Goal: Task Accomplishment & Management: Use online tool/utility

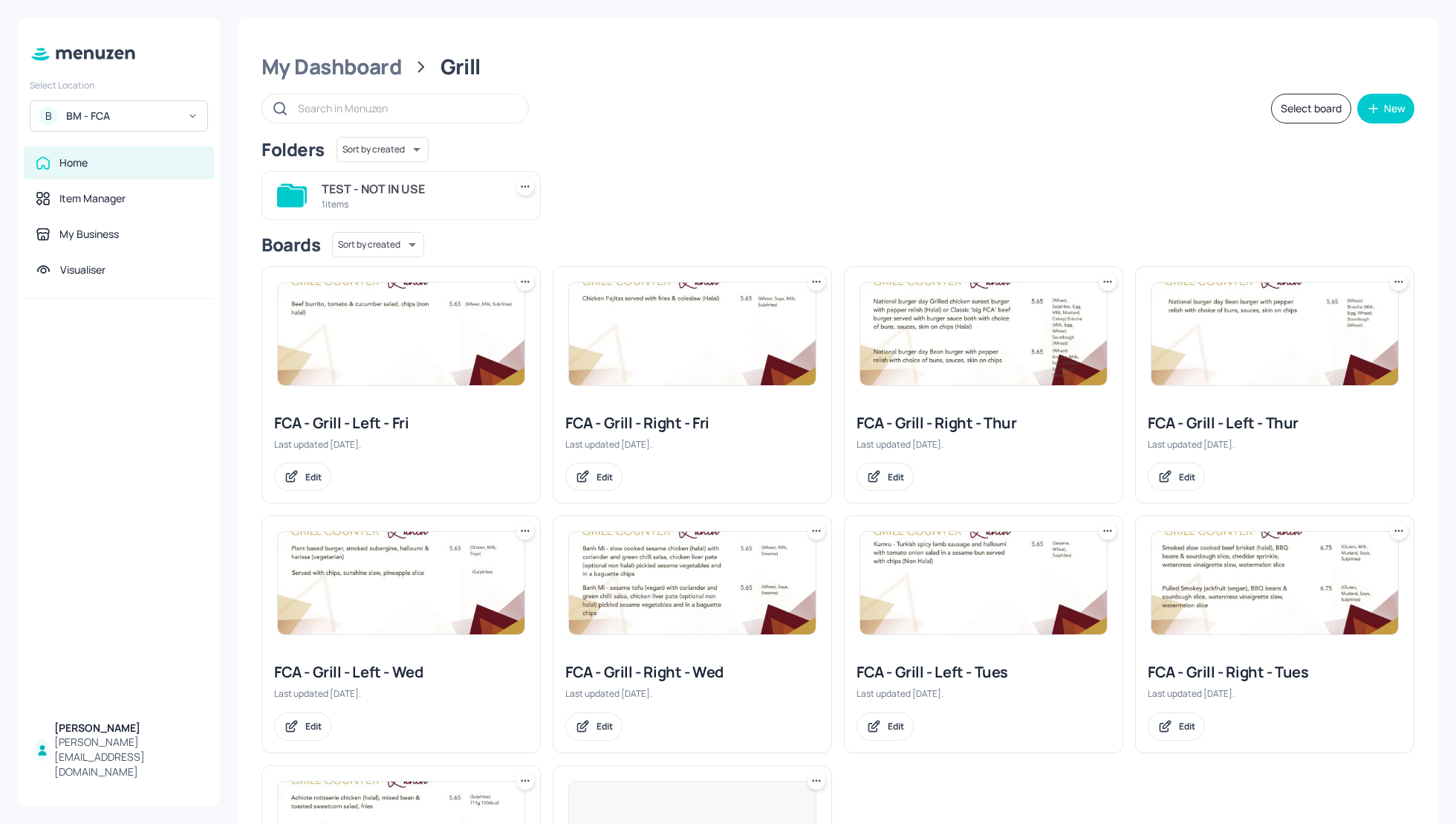
click at [135, 116] on div "BM - FCA" at bounding box center [122, 115] width 112 height 15
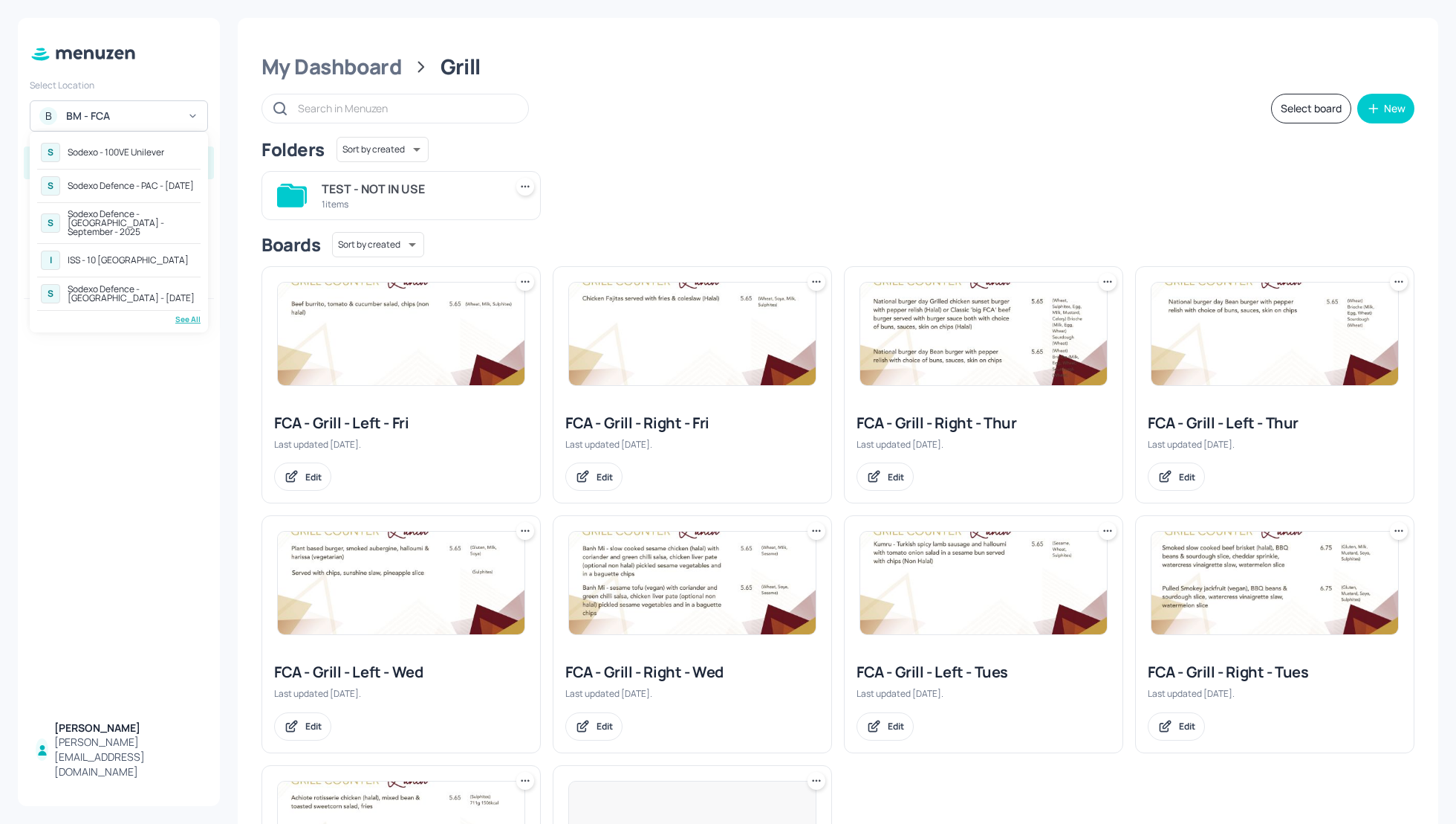
click at [126, 186] on div "Sodexo Defence - PAC - [DATE]" at bounding box center [131, 185] width 126 height 9
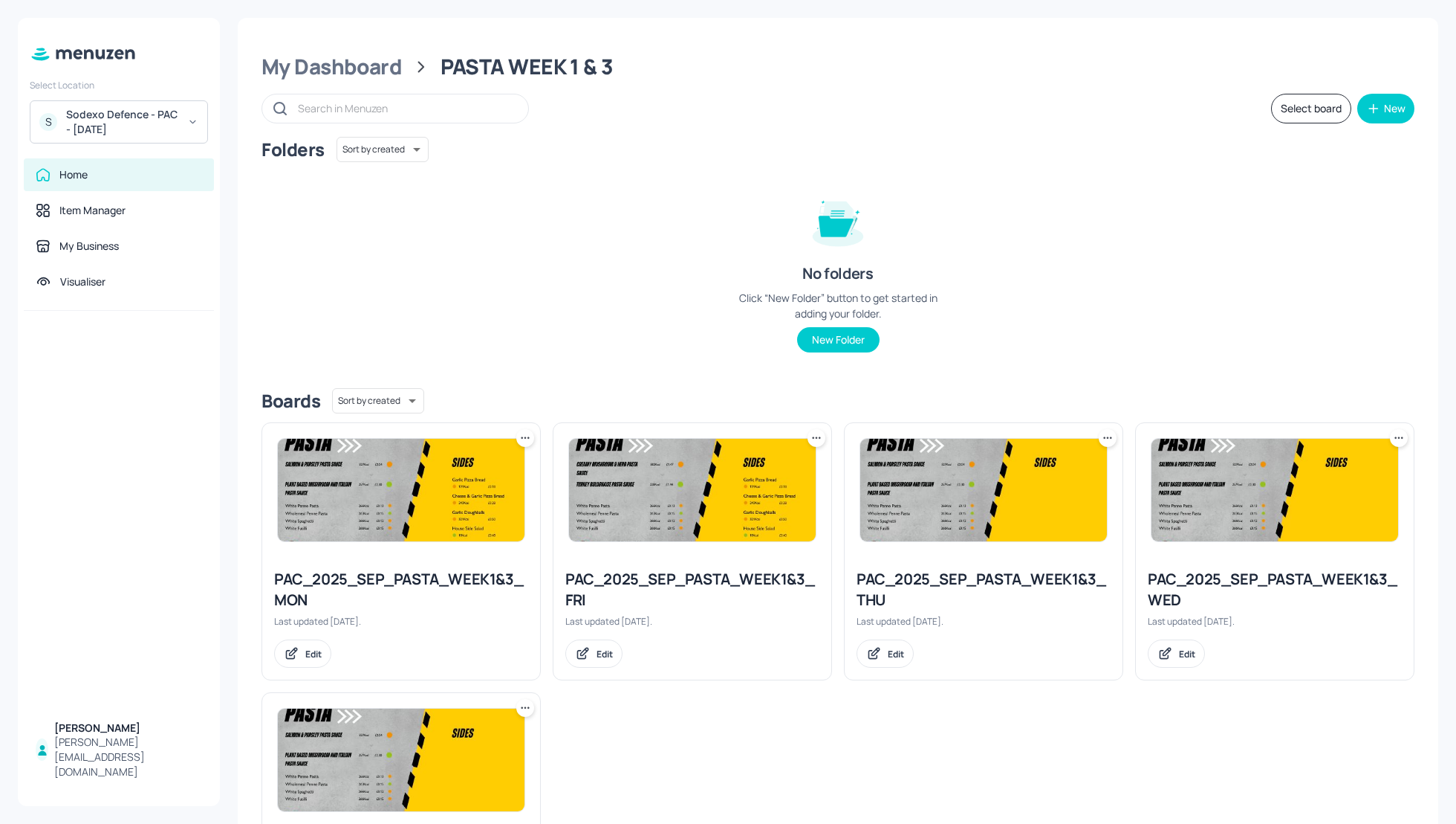
click at [175, 117] on div "Sodexo Defence - PAC - [DATE]" at bounding box center [122, 122] width 112 height 30
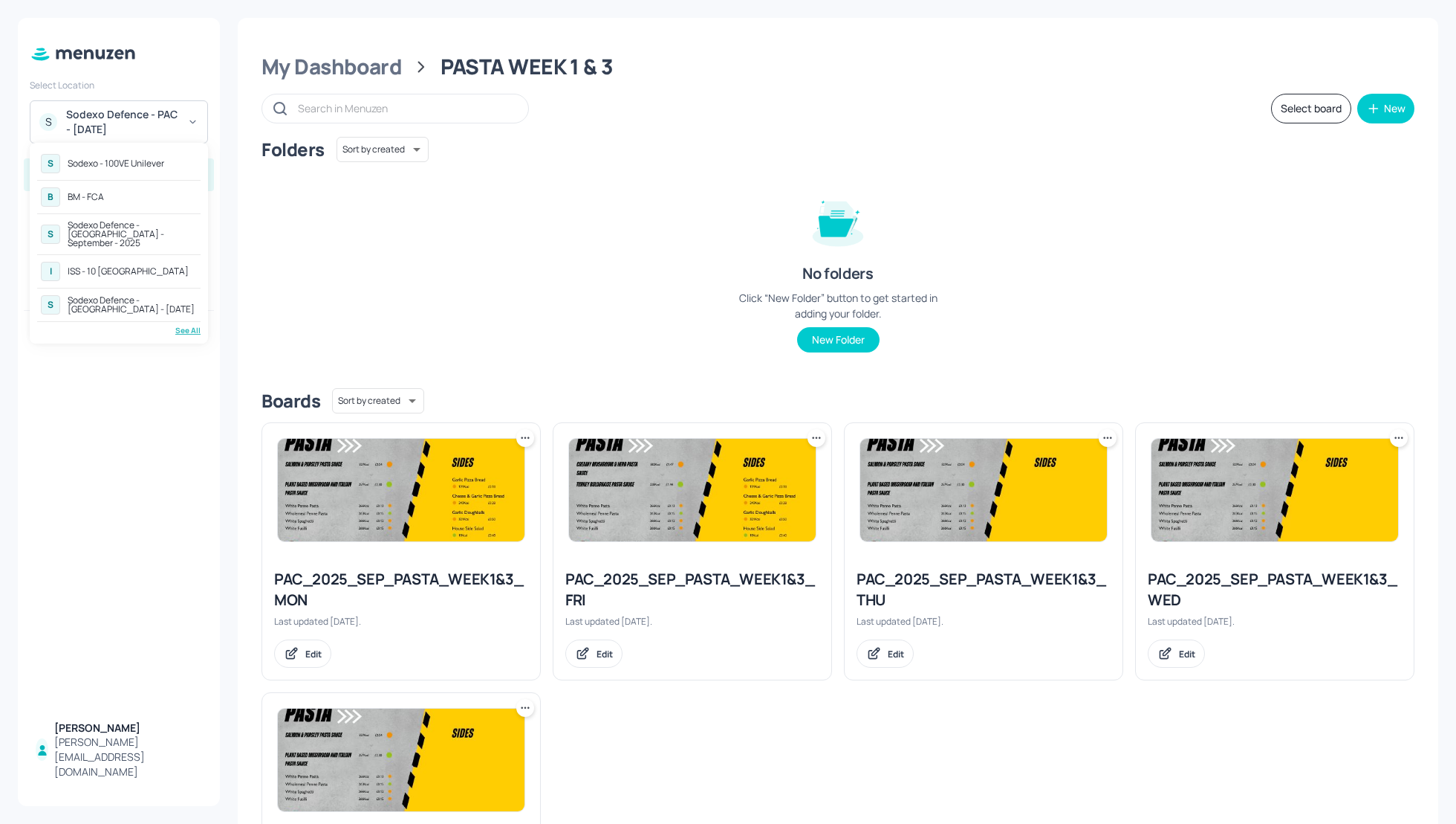
click at [110, 228] on div "Sodexo Defence - [GEOGRAPHIC_DATA] - September - 2025" at bounding box center [132, 234] width 129 height 26
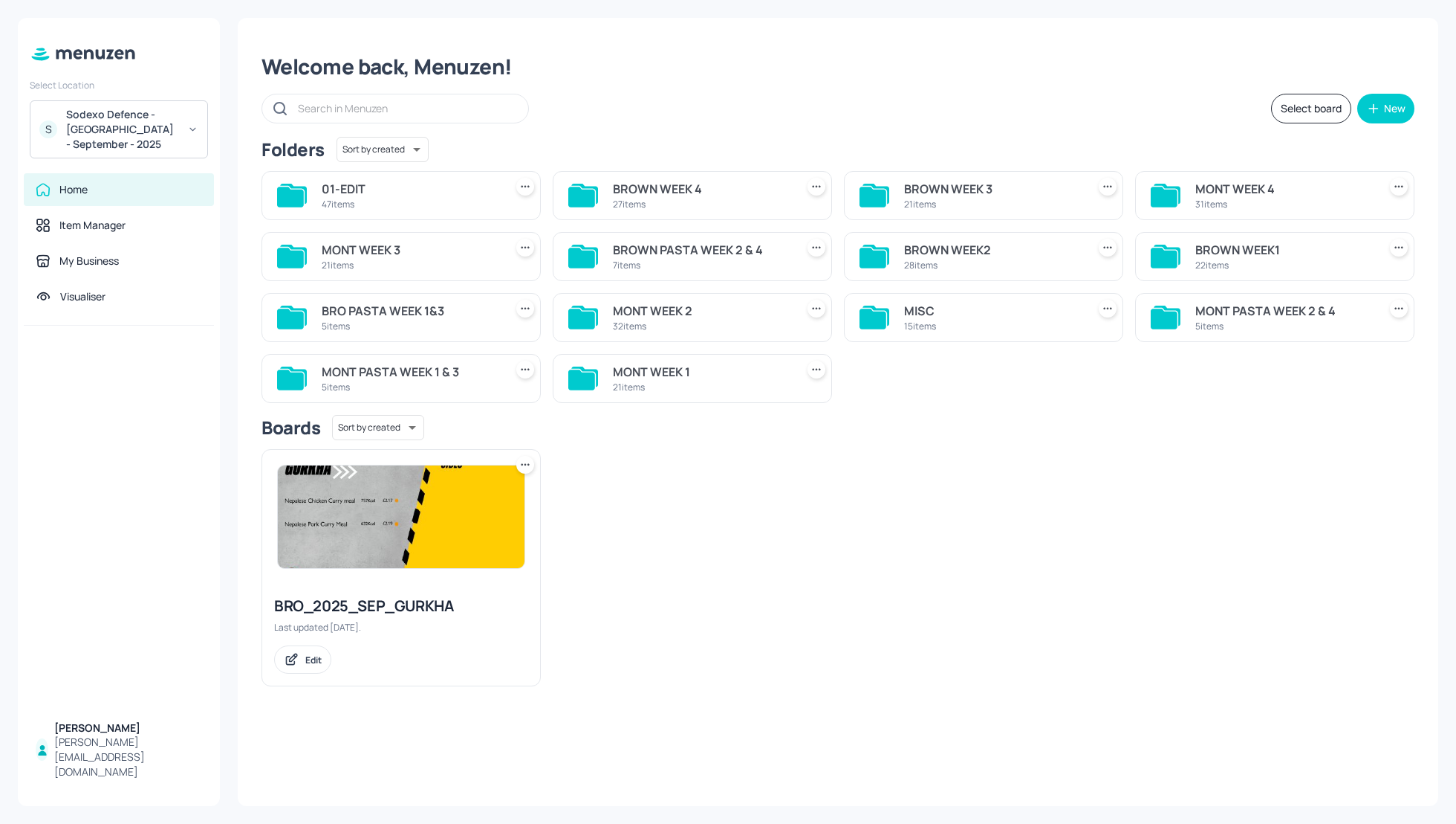
click at [600, 195] on div "BROWN WEEK 4 27 items" at bounding box center [692, 195] width 279 height 49
click at [621, 191] on div "BROWN WEEK 4" at bounding box center [701, 188] width 177 height 18
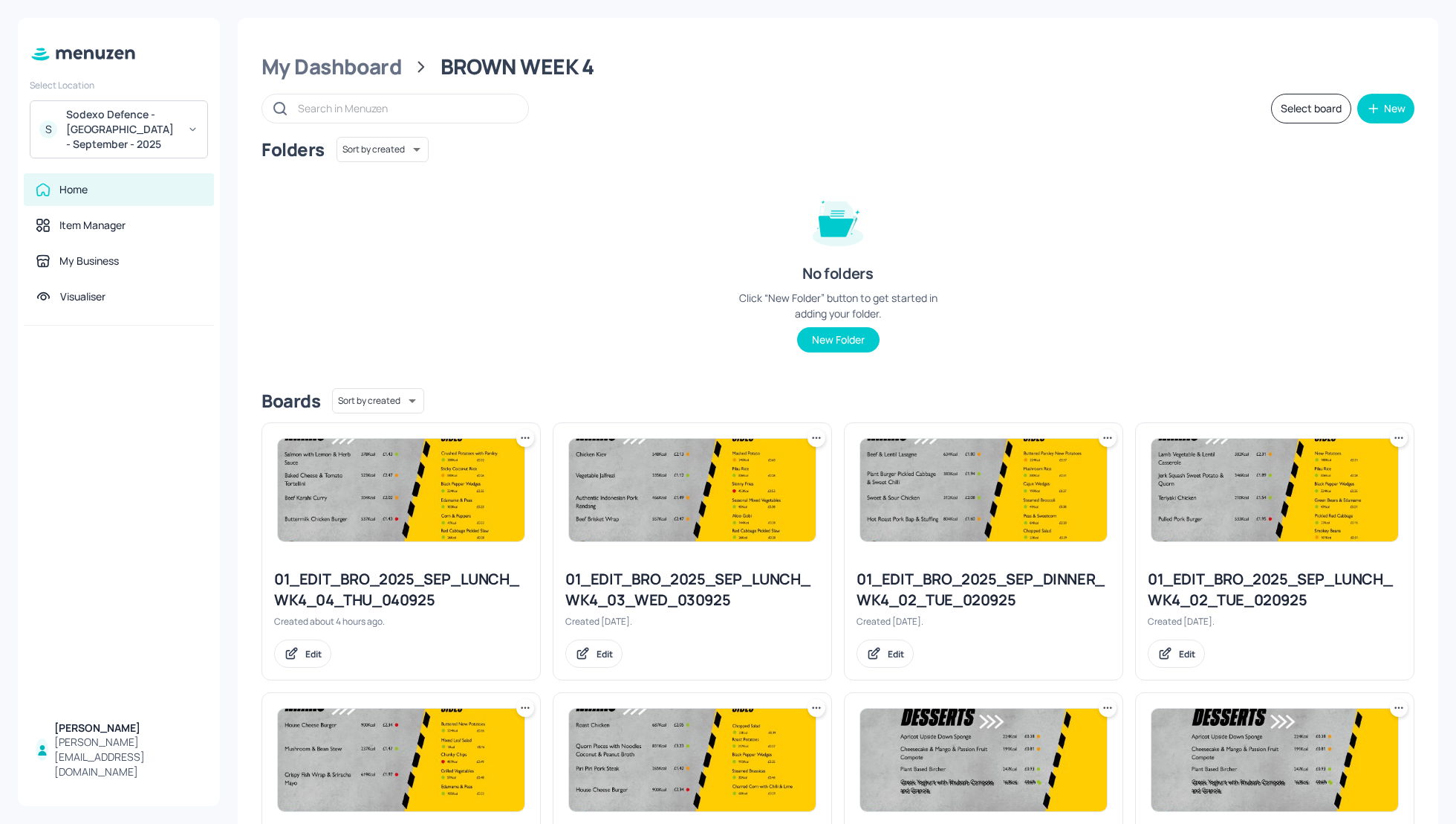
click at [1051, 291] on div "Folders Sort by created id ​ No folders Click “New Folder” button to get starte…" at bounding box center [838, 257] width 1153 height 240
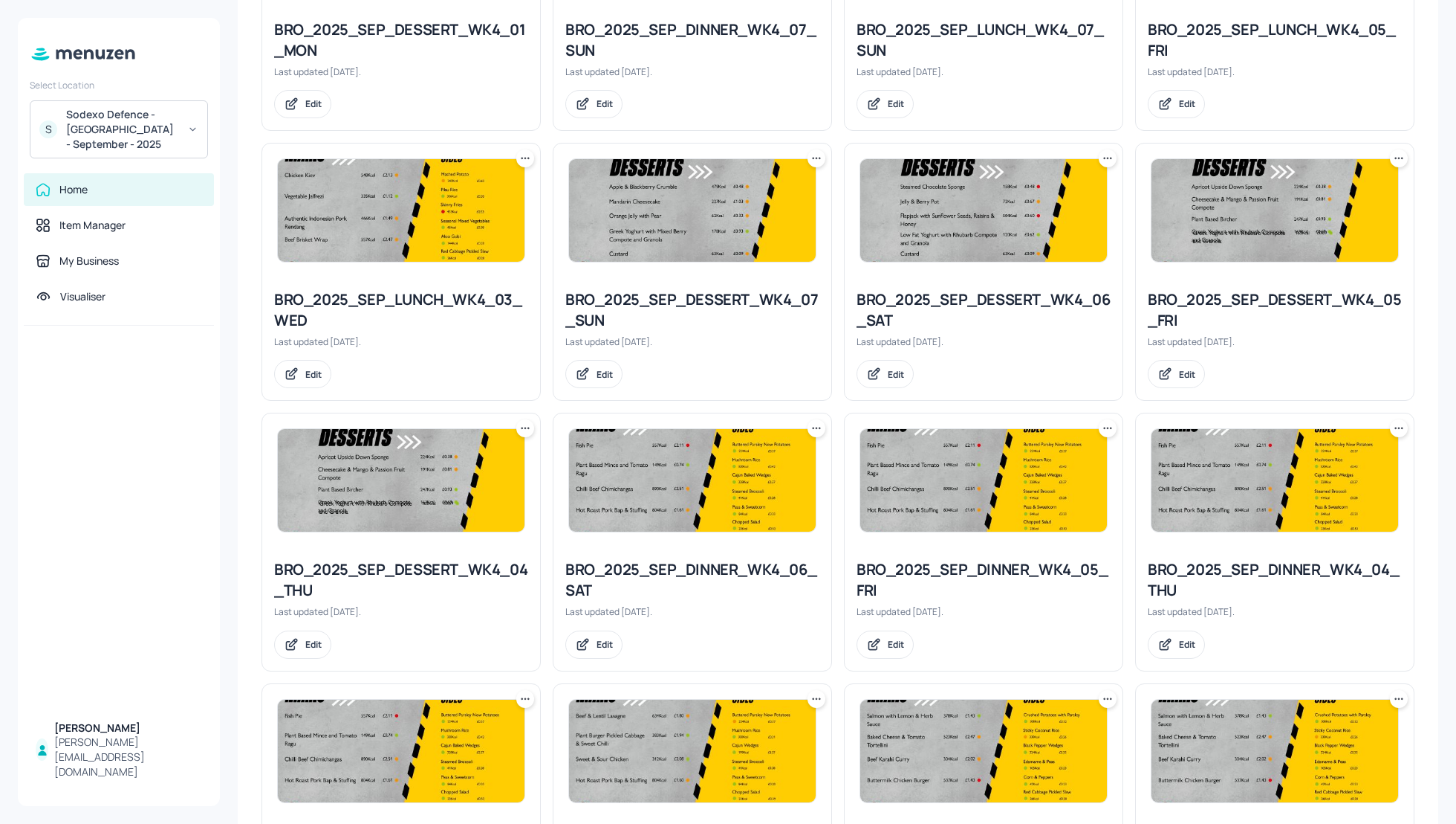
scroll to position [1075, 0]
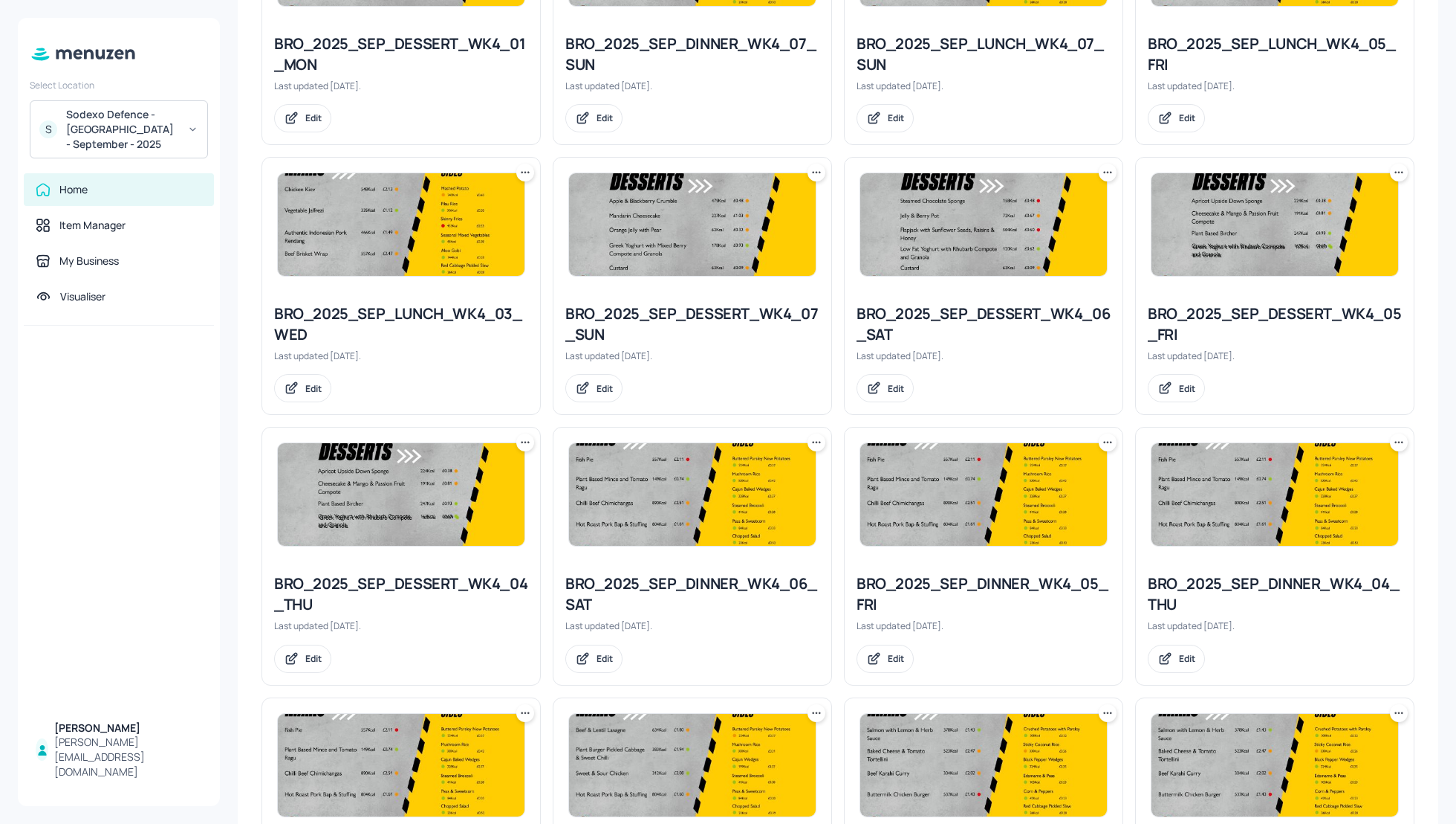
click at [1392, 440] on icon at bounding box center [1398, 442] width 15 height 15
click at [1325, 491] on p "Duplicate" at bounding box center [1321, 493] width 40 height 13
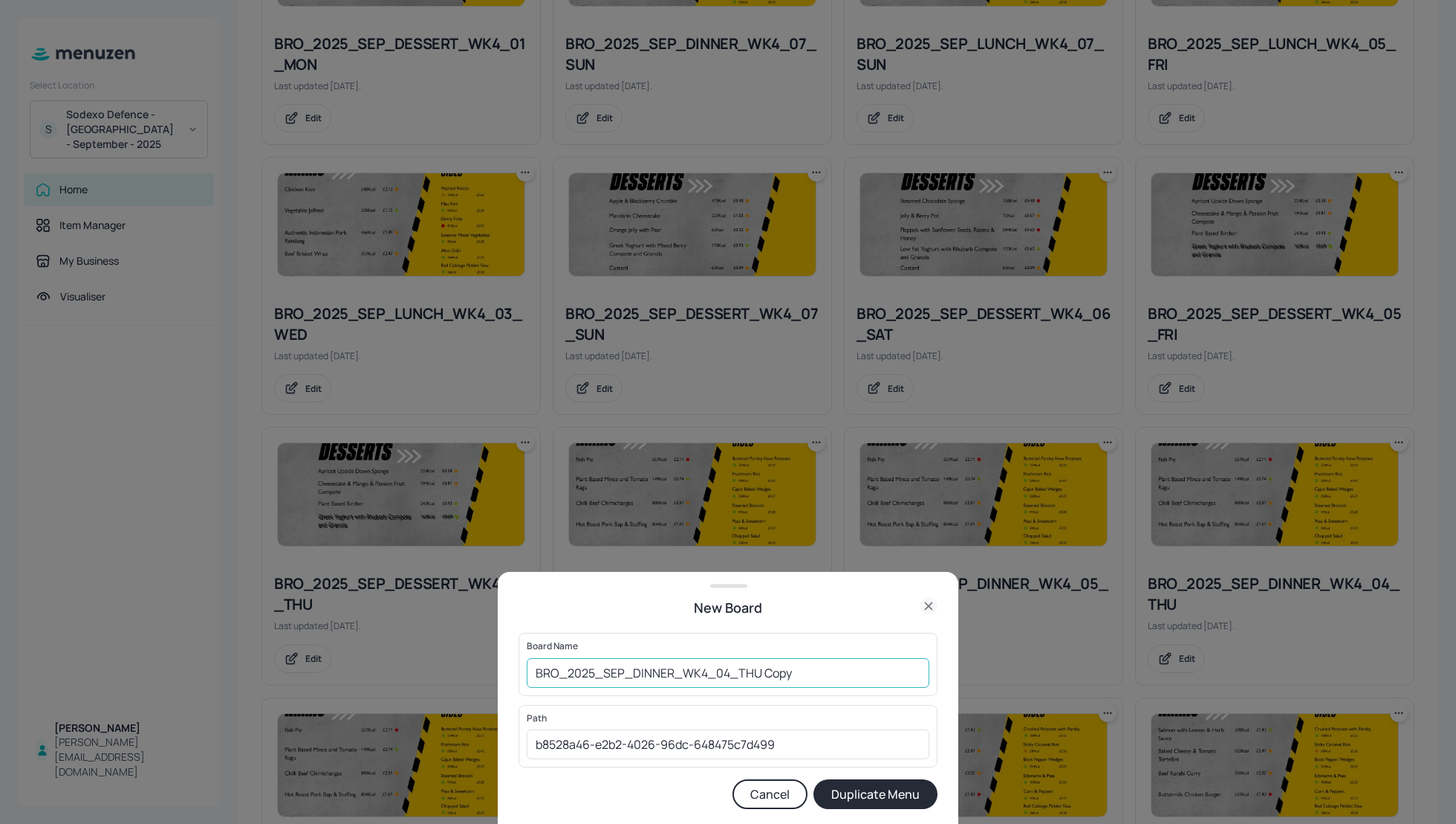
click at [534, 667] on input "BRO_2025_SEP_DINNER_WK4_04_THU Copy" at bounding box center [728, 672] width 403 height 30
click at [874, 675] on input "01_EDIT_BRO_2025_SEP_DINNER_WK4_04_THU Copy" at bounding box center [728, 672] width 403 height 30
type input "01_EDIT_BRO_2025_SEP_DINNER_WK4_04_THU_040925"
click at [891, 794] on button "Duplicate Menu" at bounding box center [876, 794] width 124 height 30
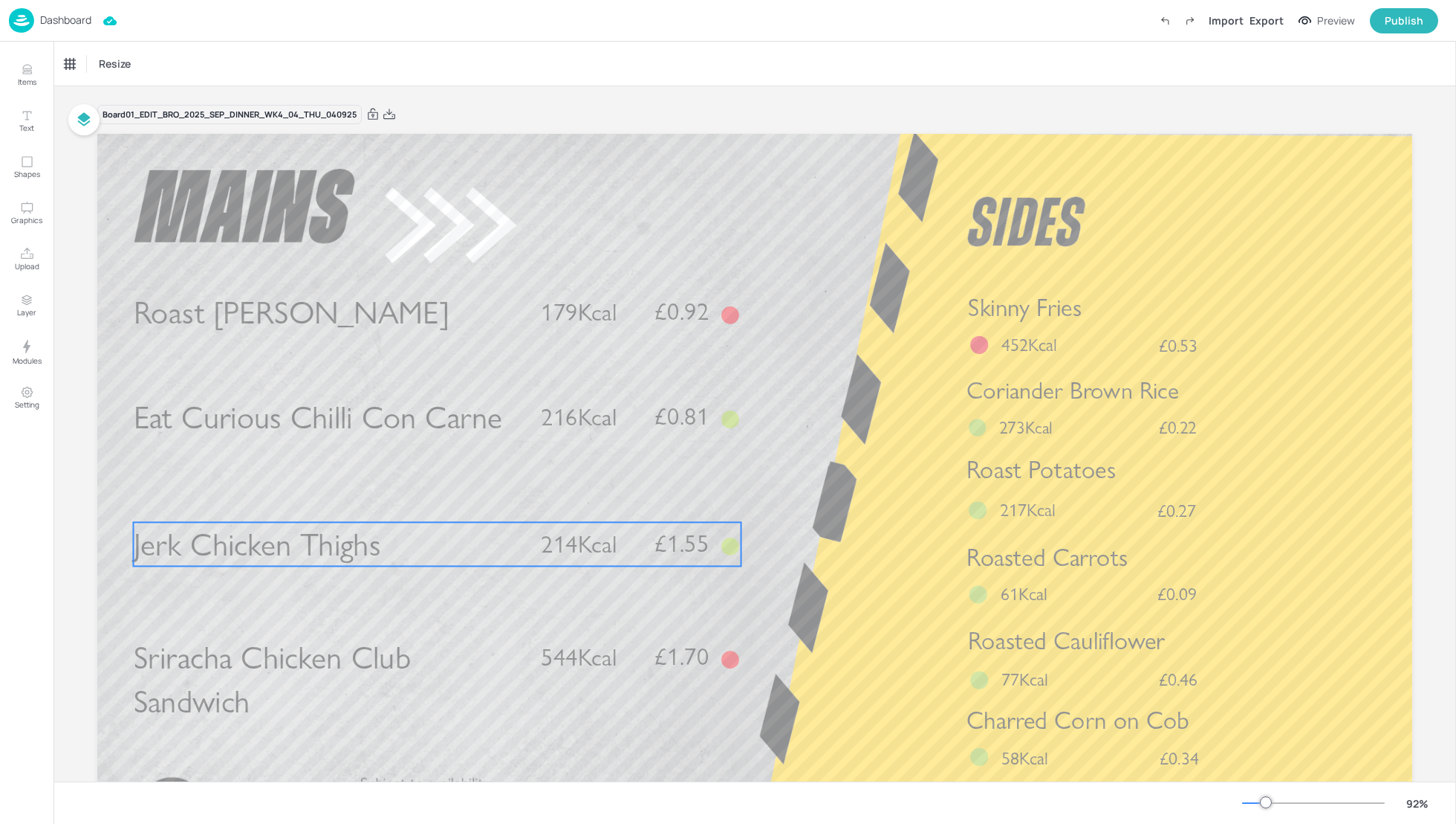
click at [314, 535] on span "Jerk Chicken Thighs" at bounding box center [257, 544] width 247 height 39
click at [121, 68] on div "Jerk Chicken Thighs" at bounding box center [106, 64] width 82 height 13
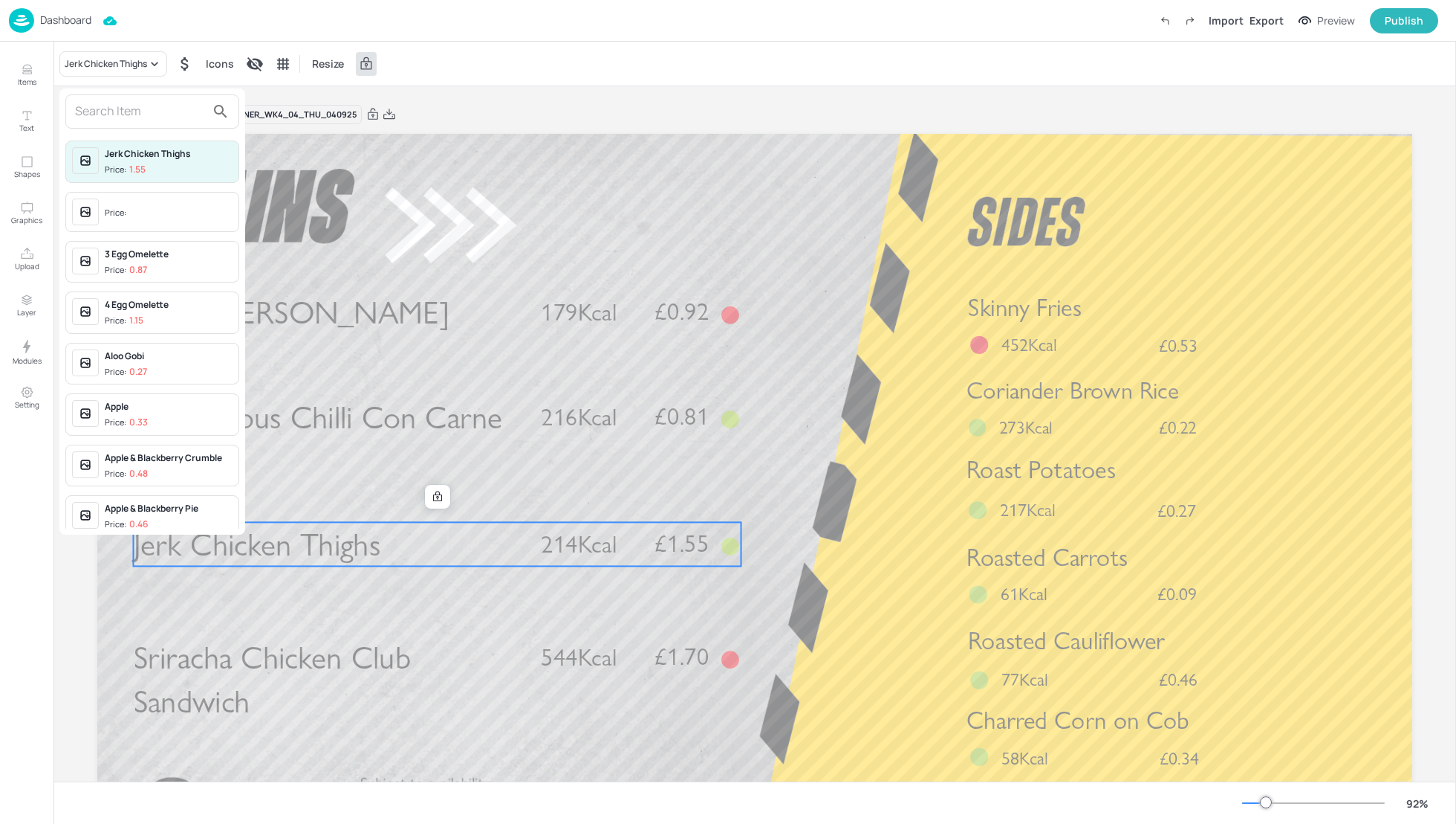
click at [96, 114] on input "text" at bounding box center [140, 111] width 131 height 24
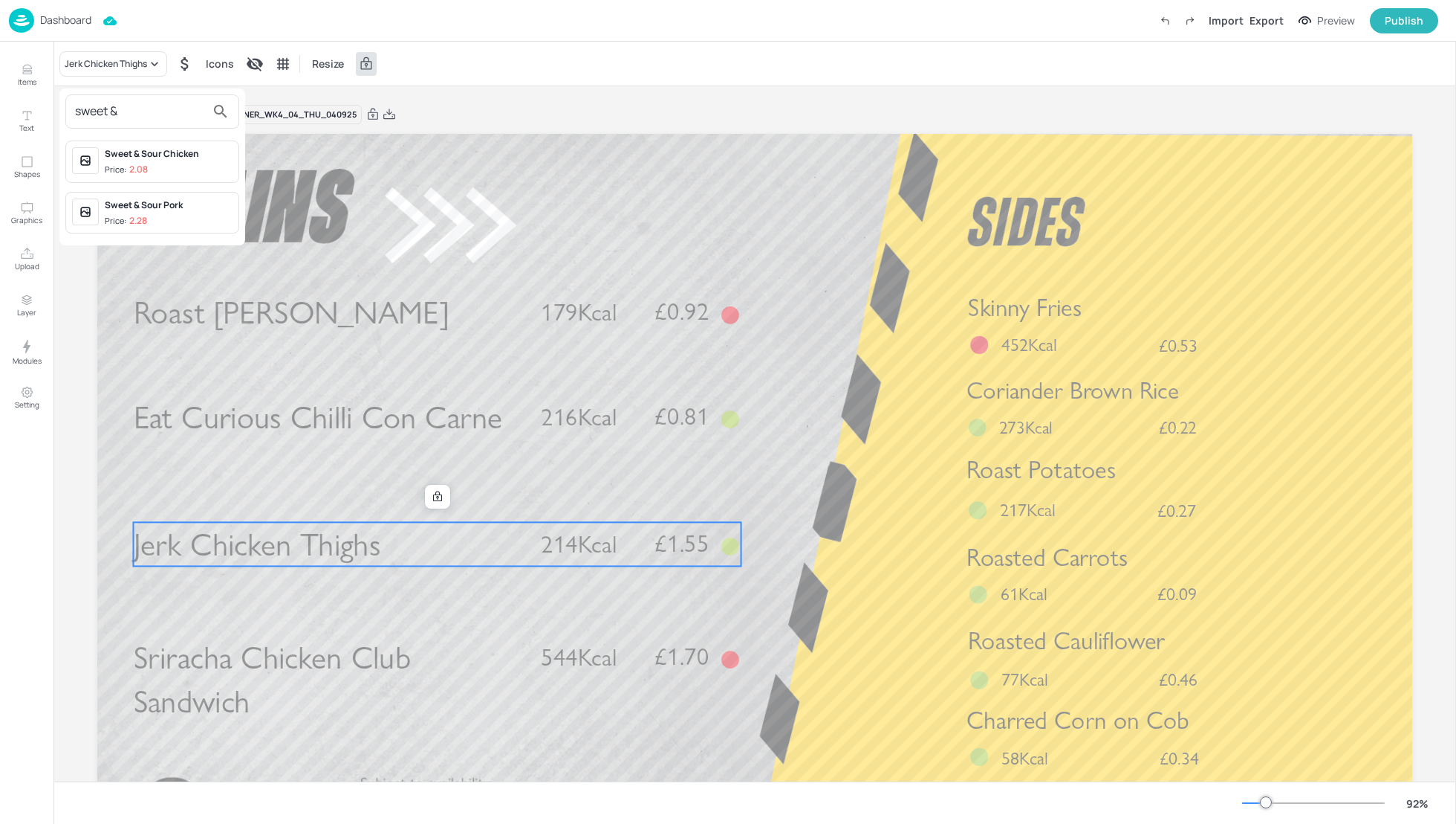
type input "sweet &"
click at [121, 148] on div "Sweet & Sour Chicken" at bounding box center [169, 153] width 128 height 13
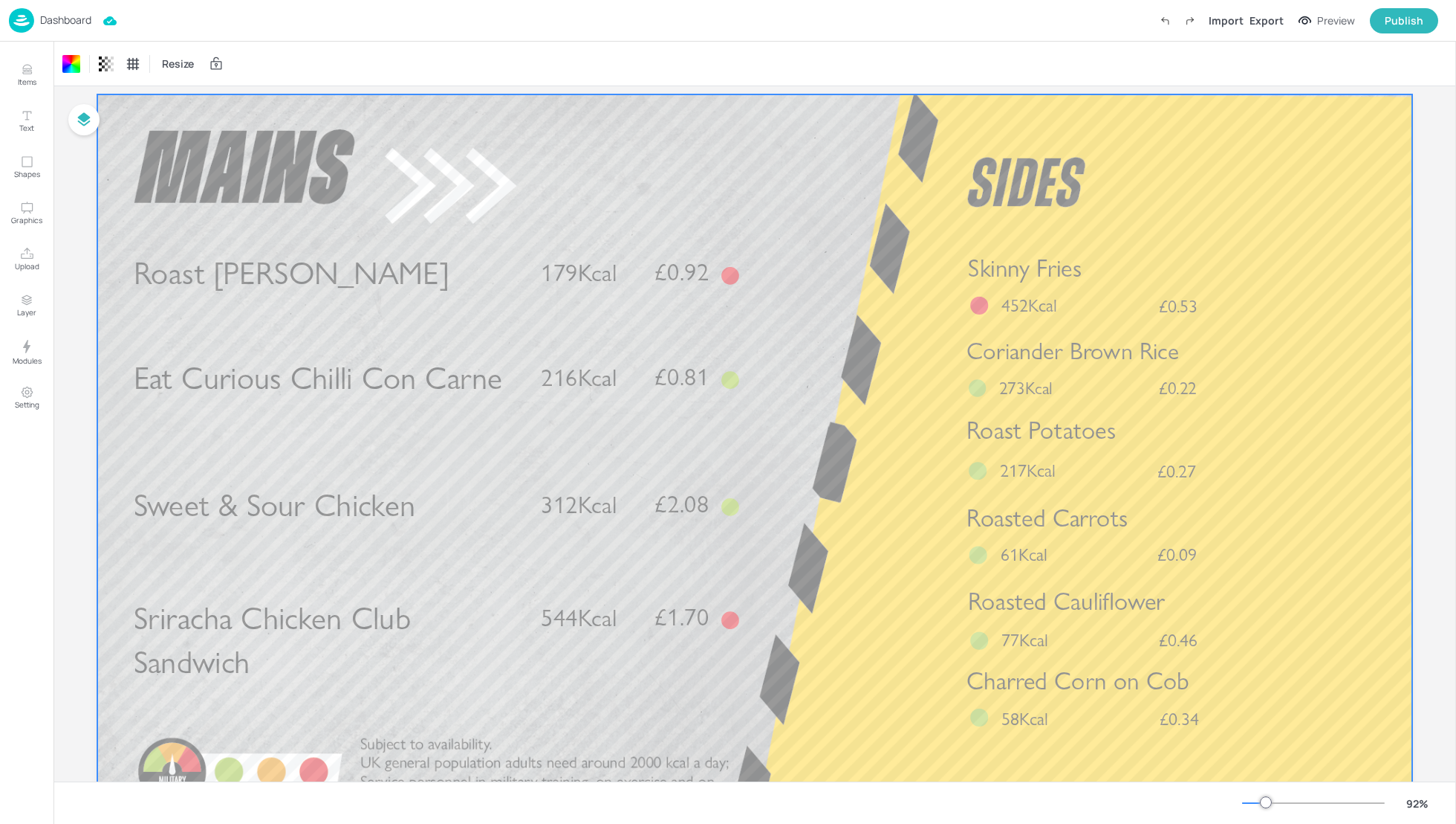
scroll to position [79, 0]
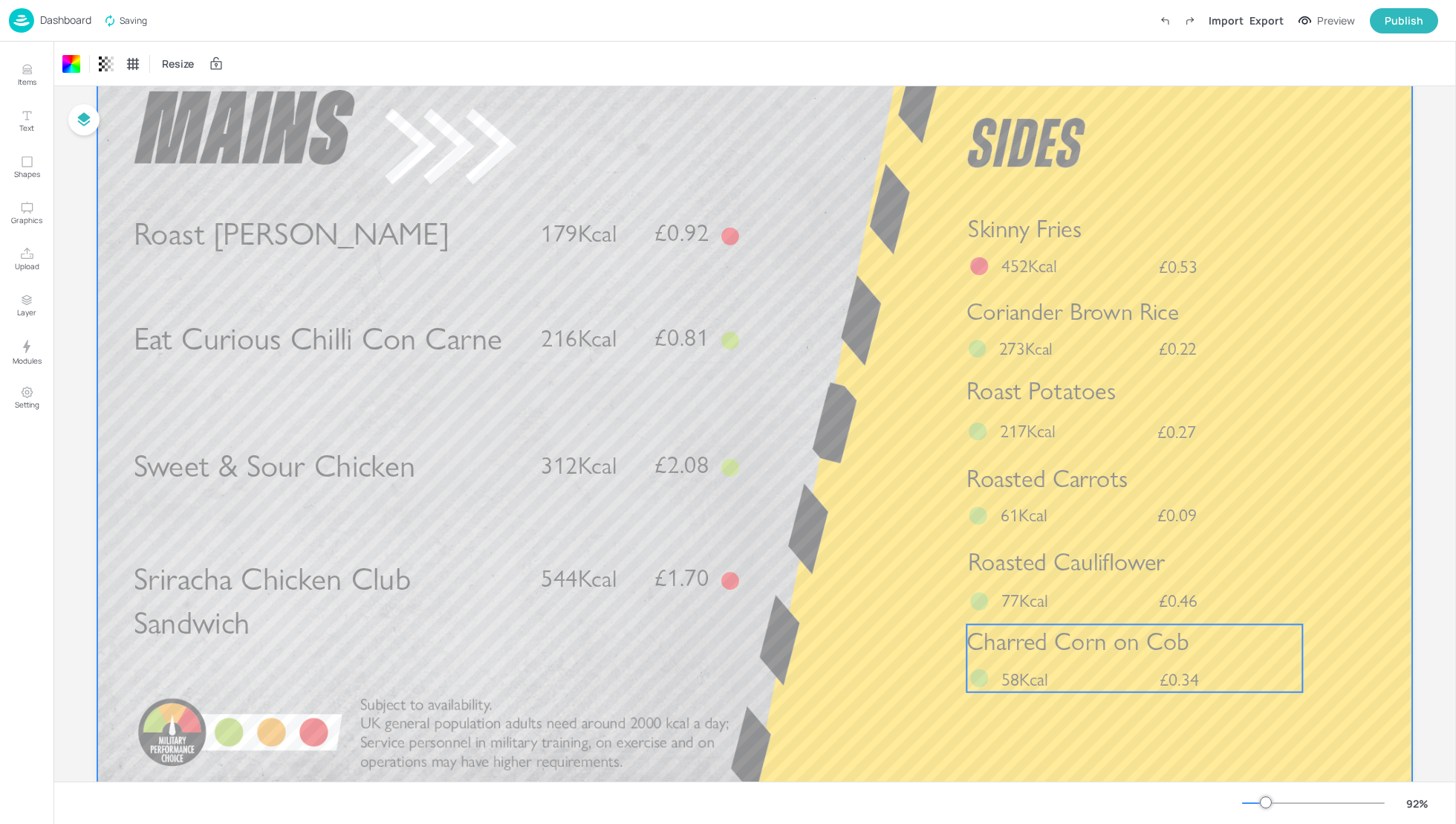
click at [1098, 644] on span "Charred Corn on Cob" at bounding box center [1078, 640] width 223 height 30
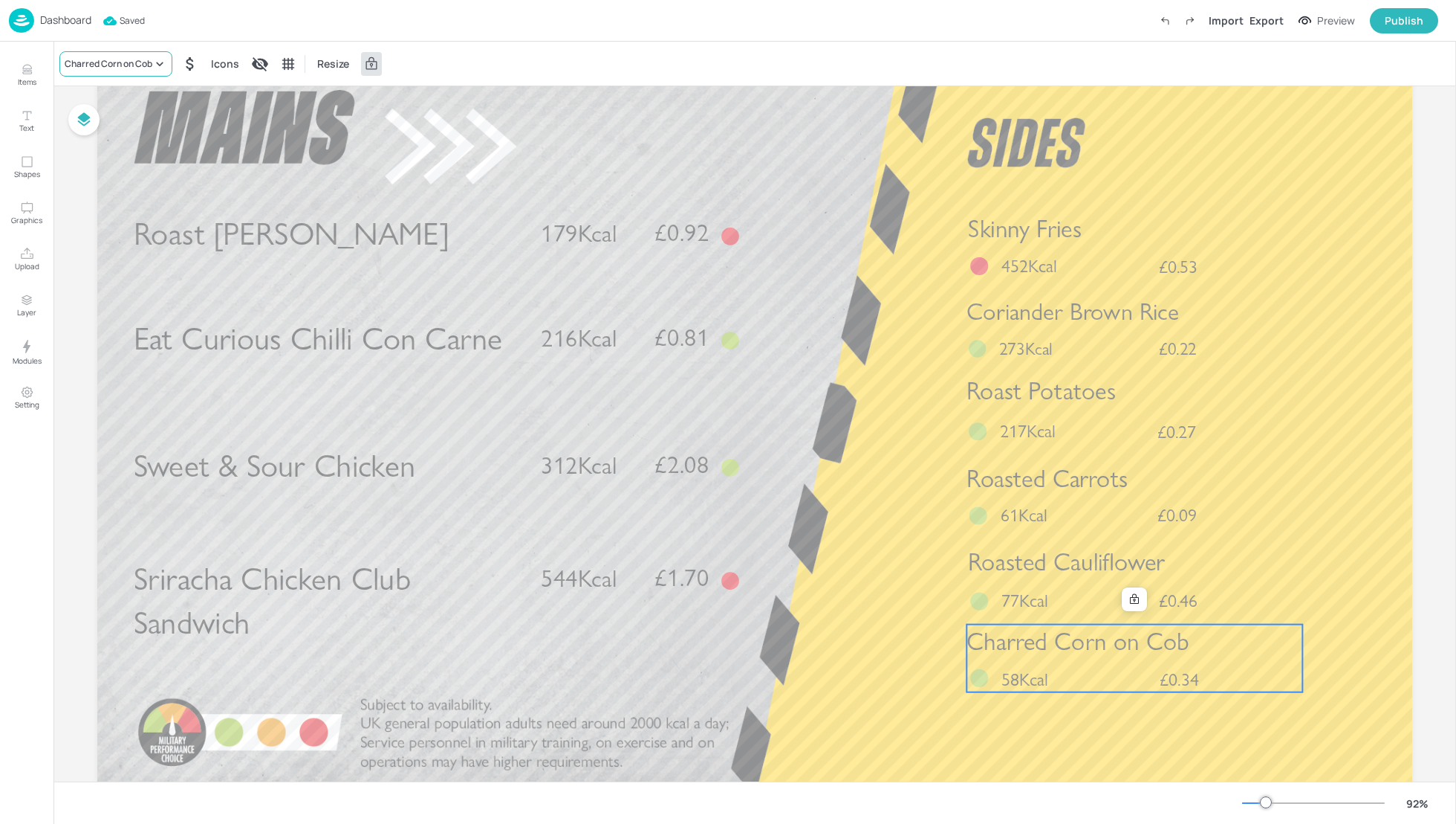
click at [113, 70] on div "Charred Corn on Cob" at bounding box center [115, 64] width 113 height 25
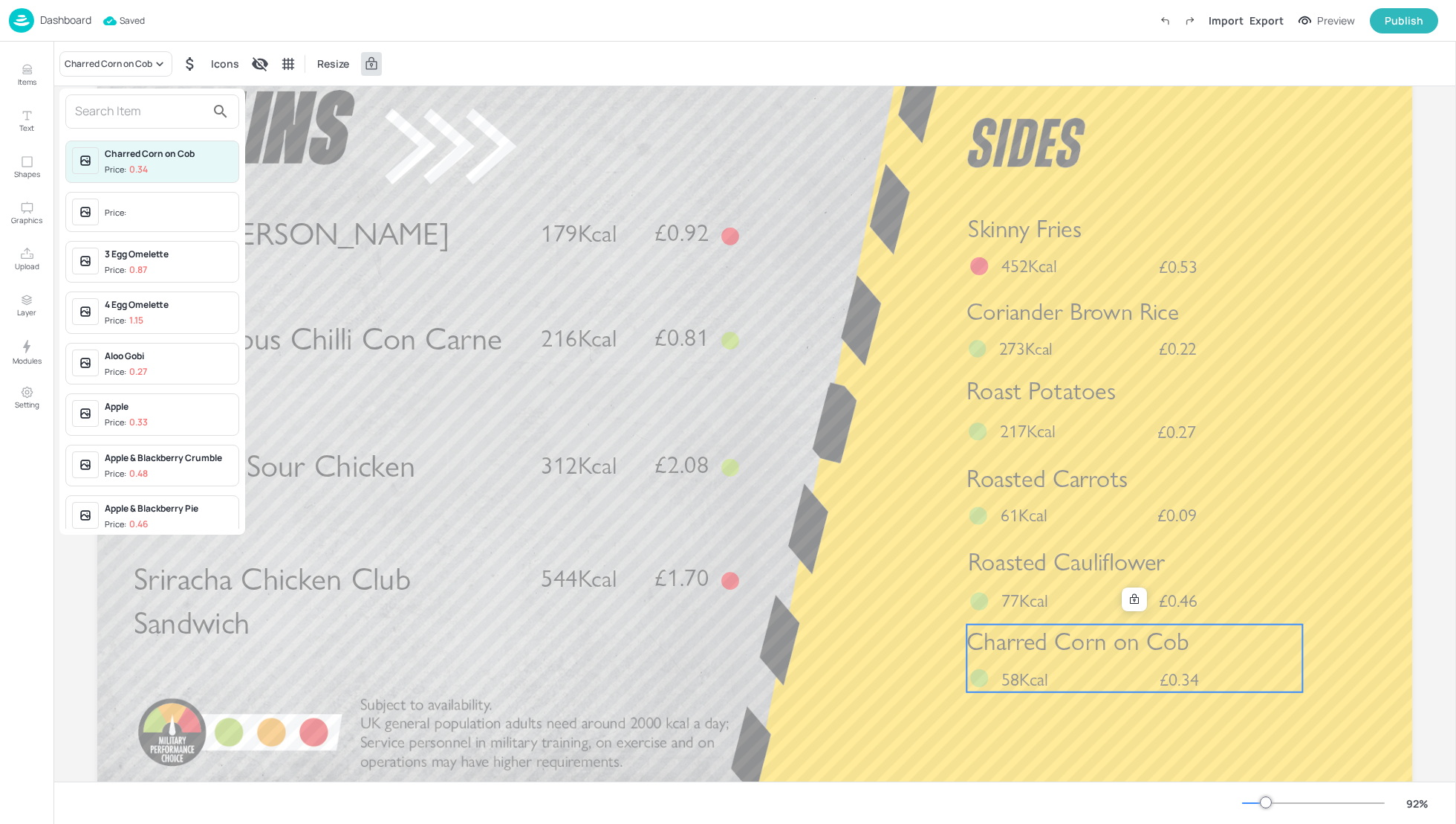
click at [93, 122] on input "text" at bounding box center [140, 111] width 131 height 24
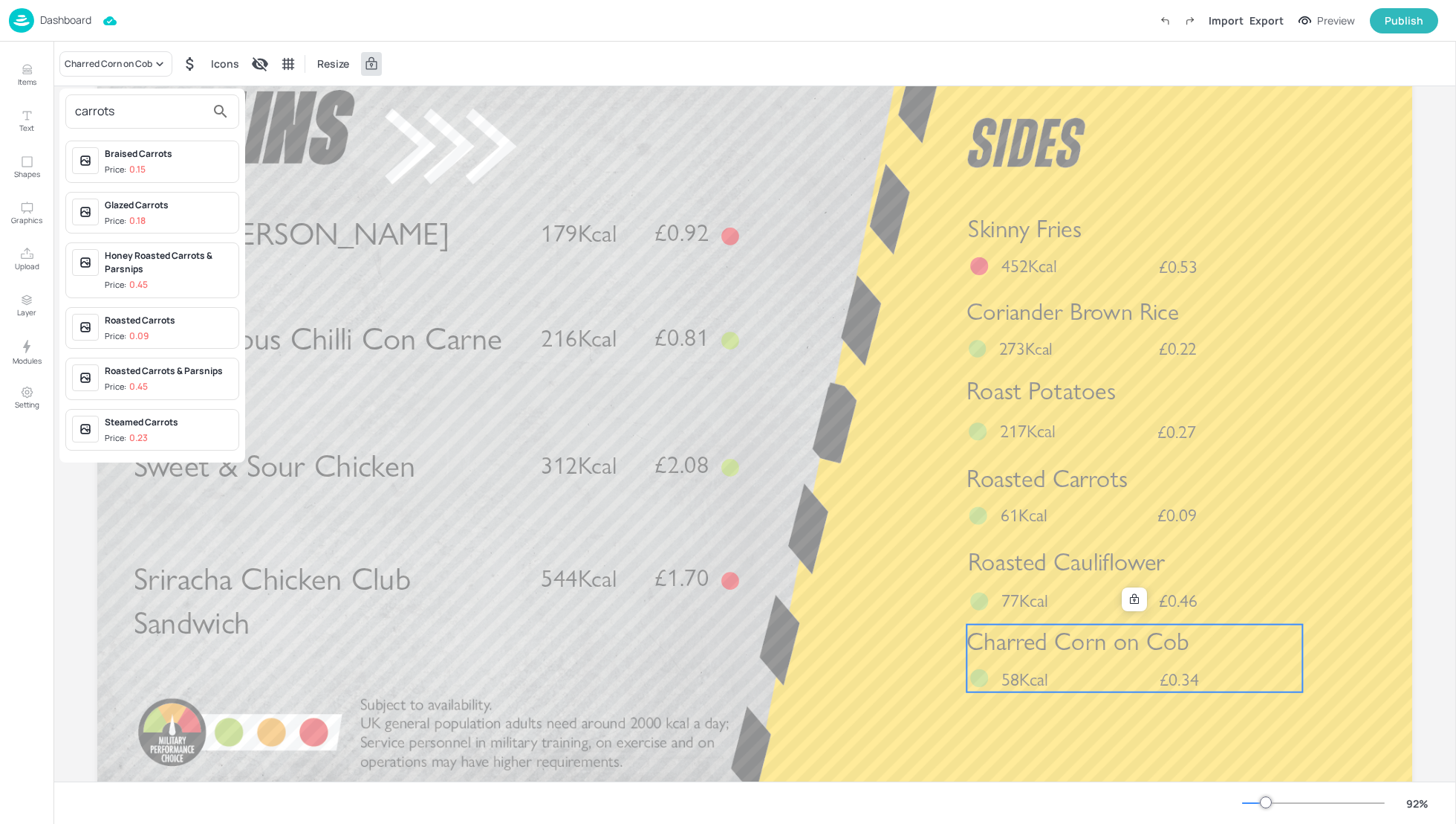
type input "carrots"
click at [159, 423] on div "Steamed Carrots" at bounding box center [169, 422] width 128 height 13
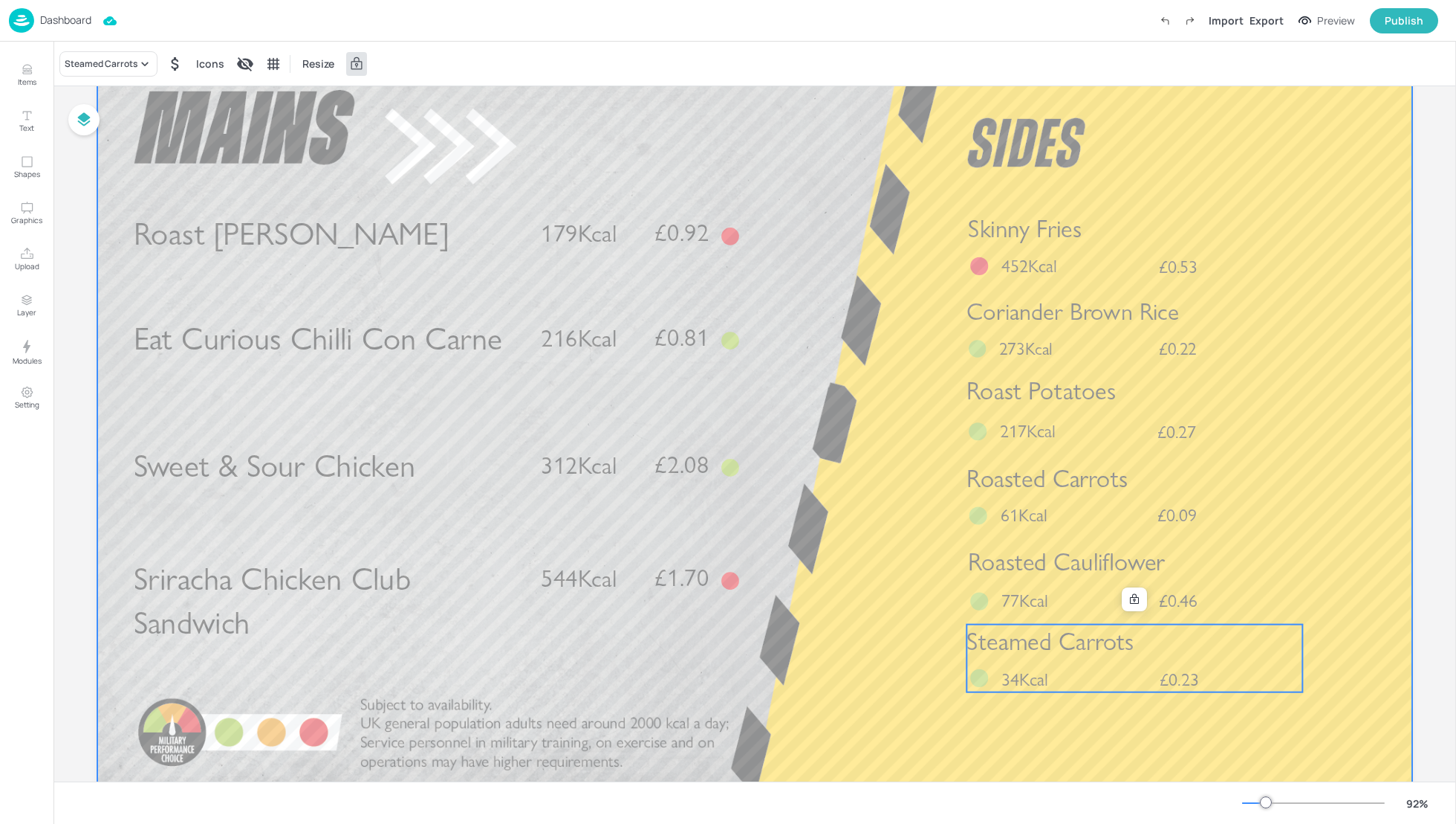
click at [1333, 648] on div at bounding box center [754, 426] width 1315 height 741
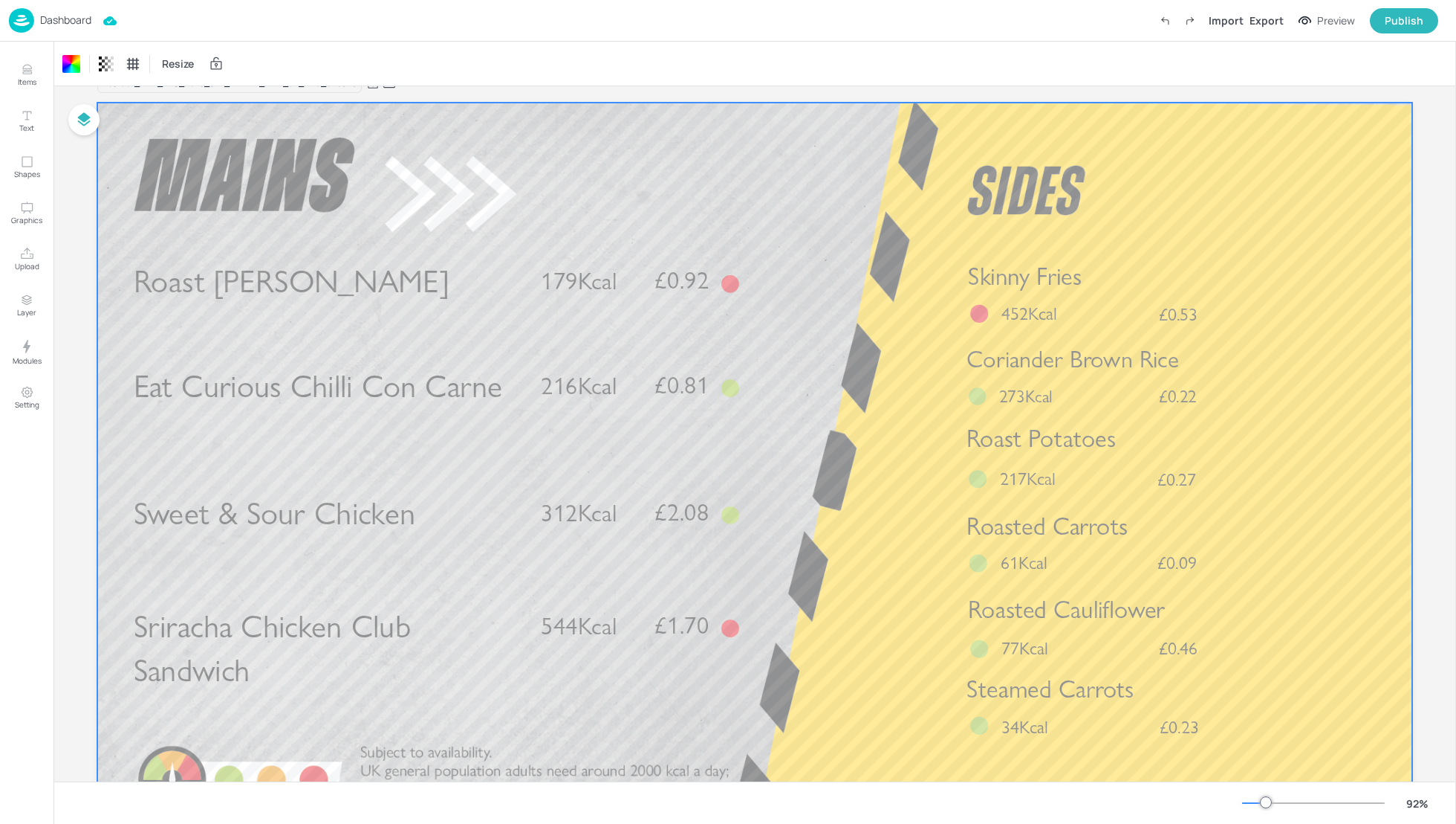
scroll to position [0, 0]
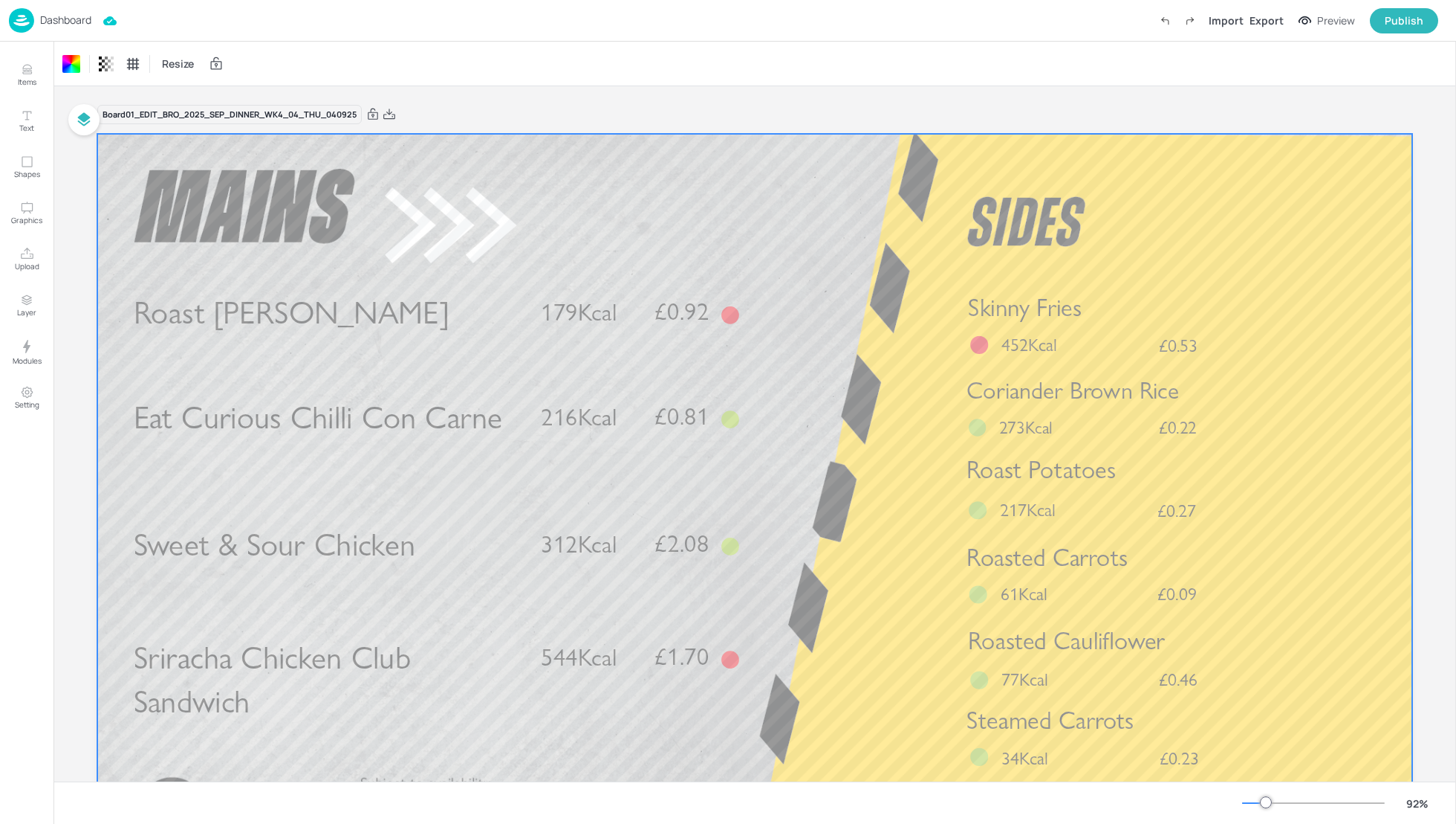
click at [1258, 5] on div "Dashboard Import Export Preview Publish" at bounding box center [723, 20] width 1430 height 41
click at [1269, 22] on div "Export" at bounding box center [1267, 20] width 34 height 16
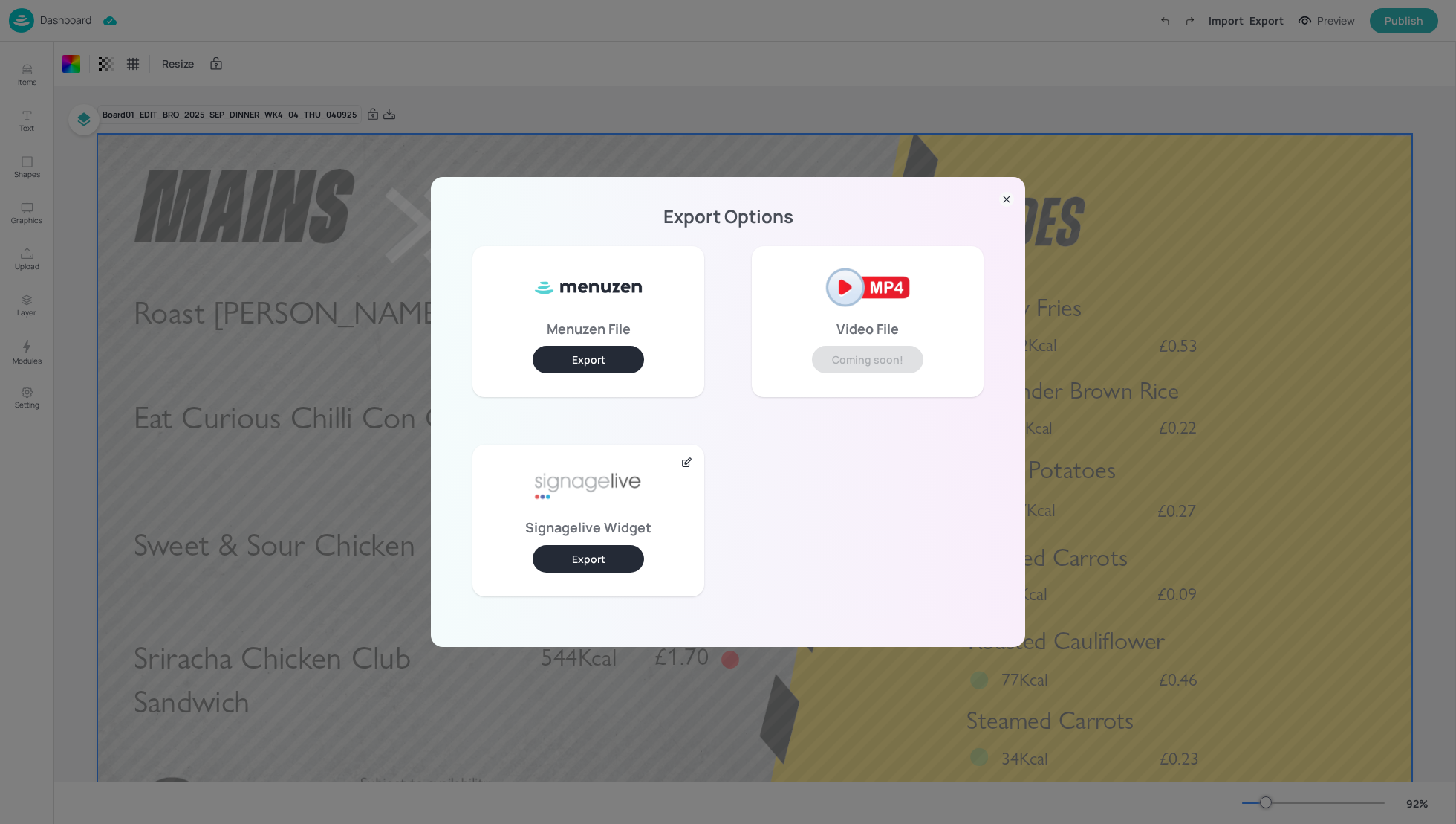
click at [572, 542] on div "Signagelive Widget Export" at bounding box center [589, 520] width 232 height 151
click at [587, 552] on button "Export" at bounding box center [588, 558] width 111 height 27
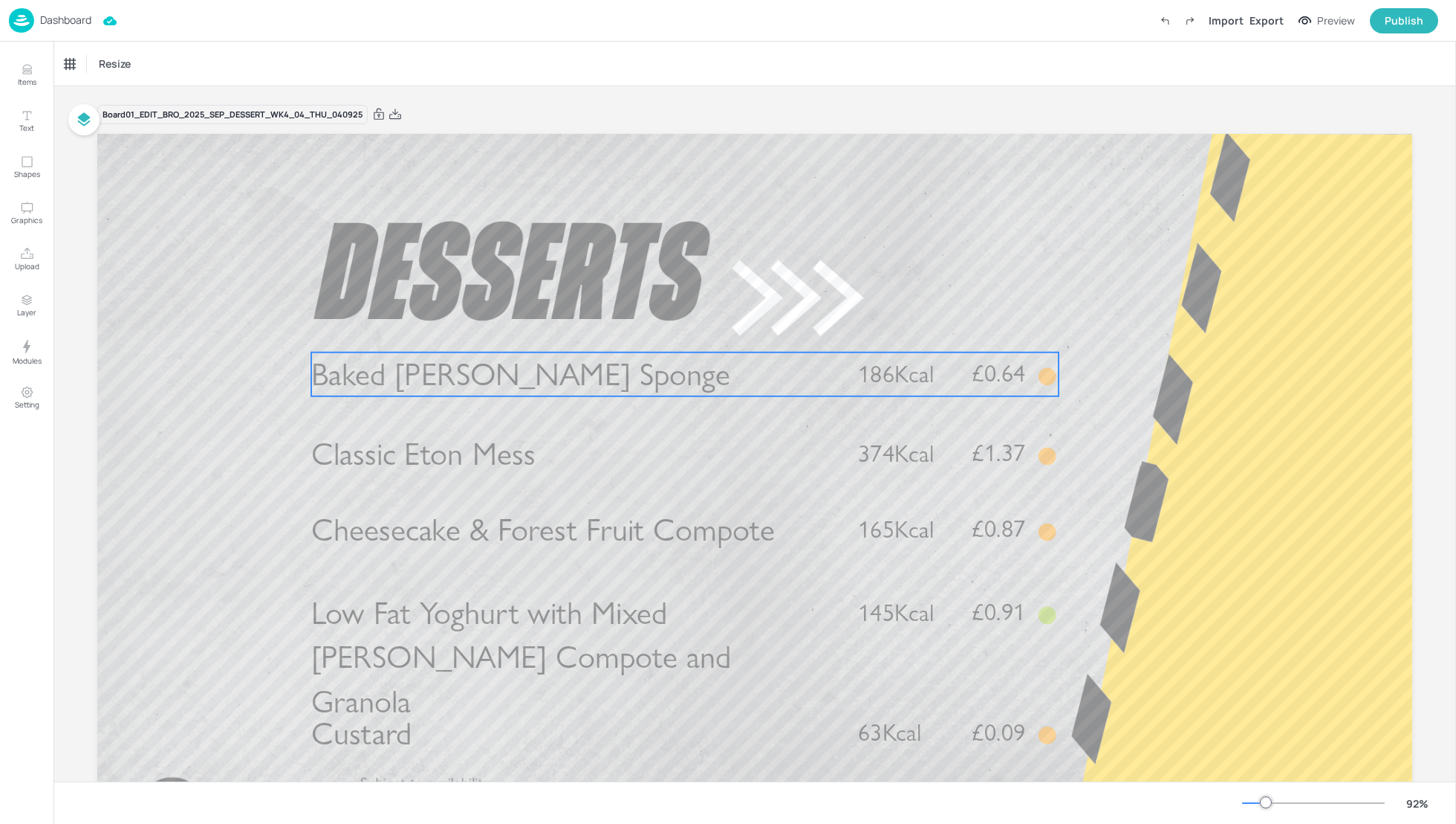
click at [524, 375] on span "Baked [PERSON_NAME] Sponge" at bounding box center [520, 374] width 419 height 39
click at [93, 59] on div "Baked [PERSON_NAME] Sponge" at bounding box center [126, 64] width 124 height 13
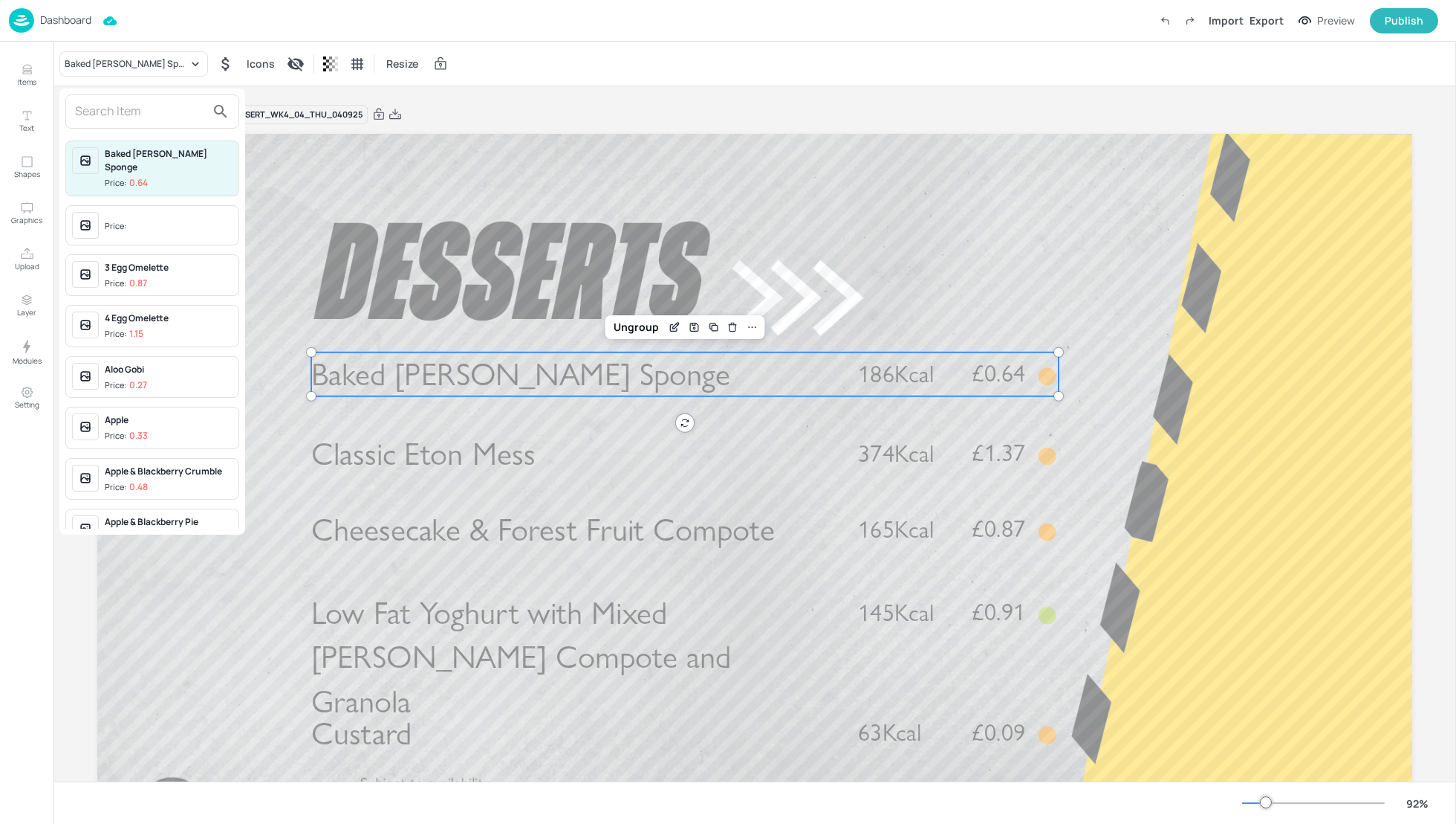
click at [93, 117] on input "text" at bounding box center [140, 111] width 131 height 24
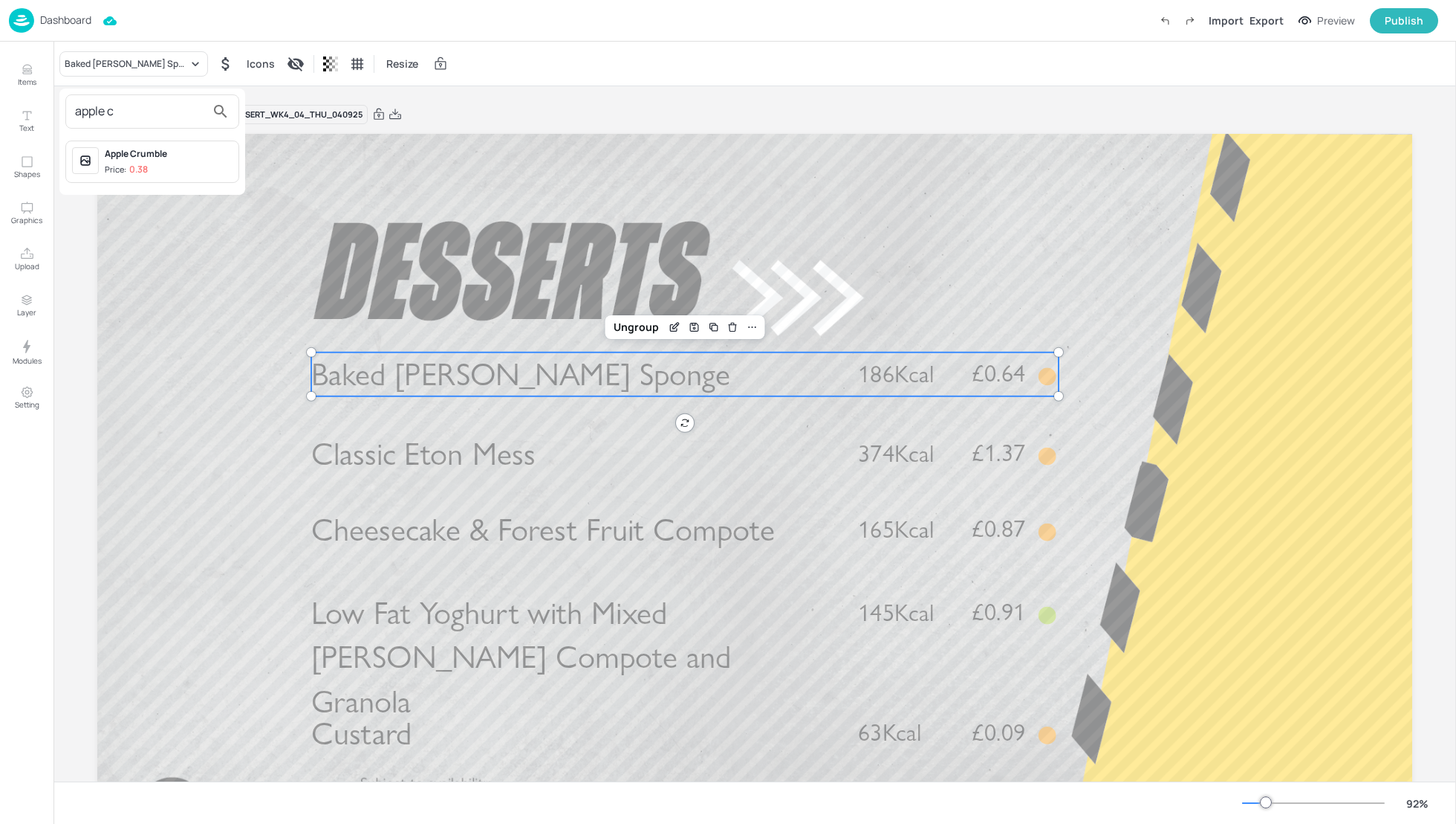
type input "apple c"
click at [110, 149] on div "Apple Crumble" at bounding box center [169, 153] width 128 height 13
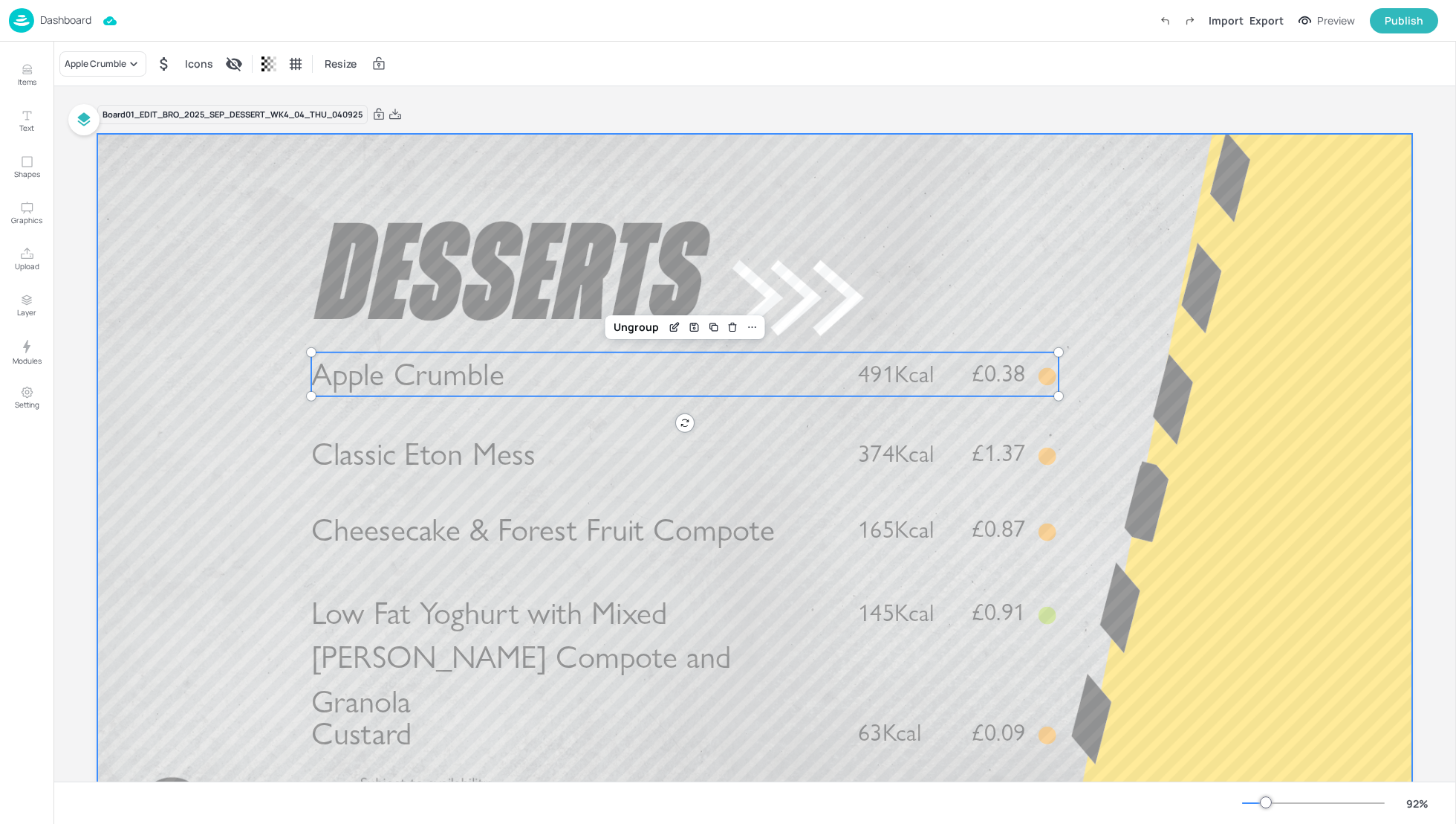
click at [1178, 289] on div at bounding box center [754, 504] width 1315 height 741
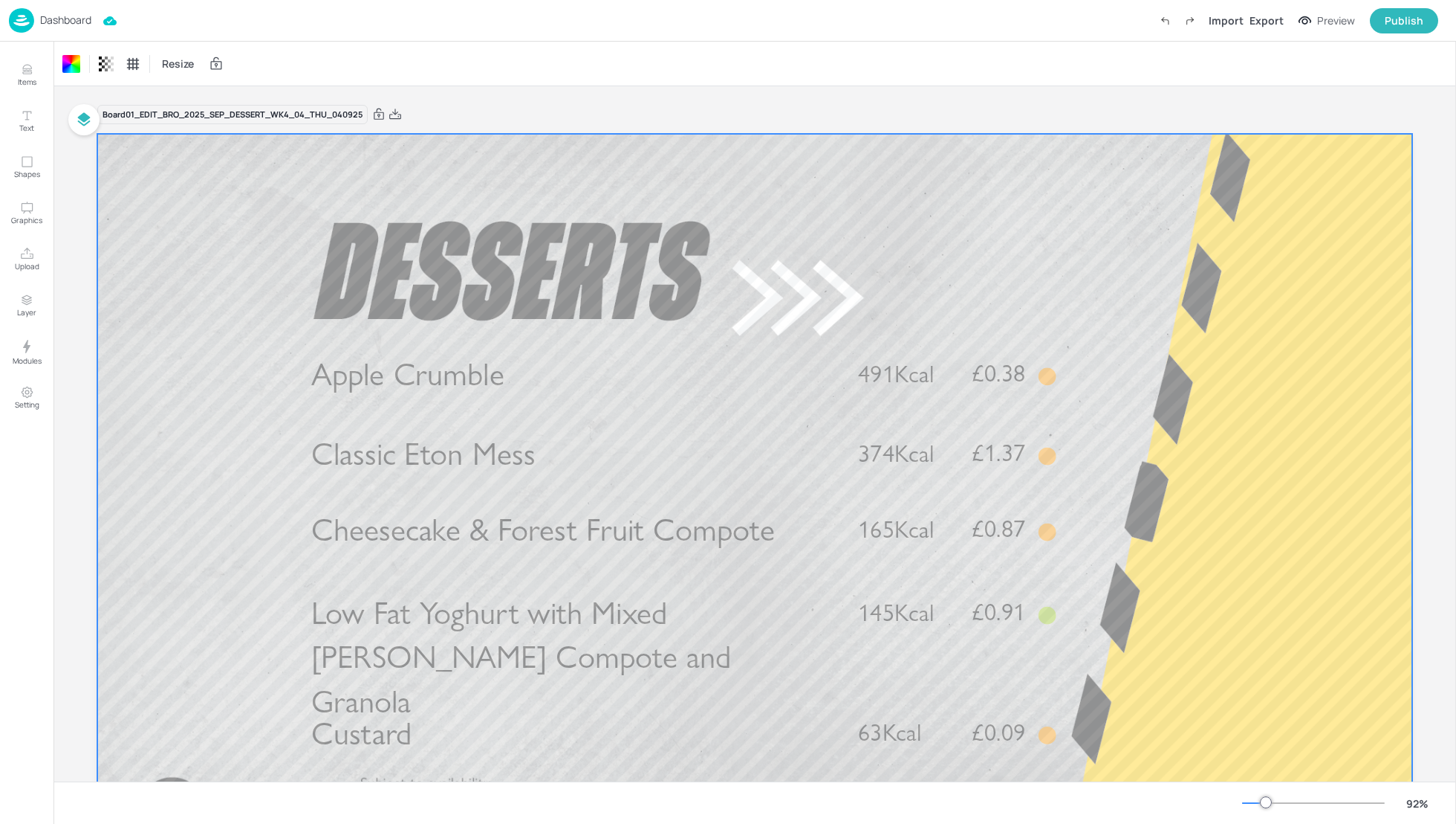
click at [1288, 24] on div "Import Export Preview Publish" at bounding box center [1296, 21] width 286 height 25
click at [1273, 20] on div "Export" at bounding box center [1267, 20] width 34 height 16
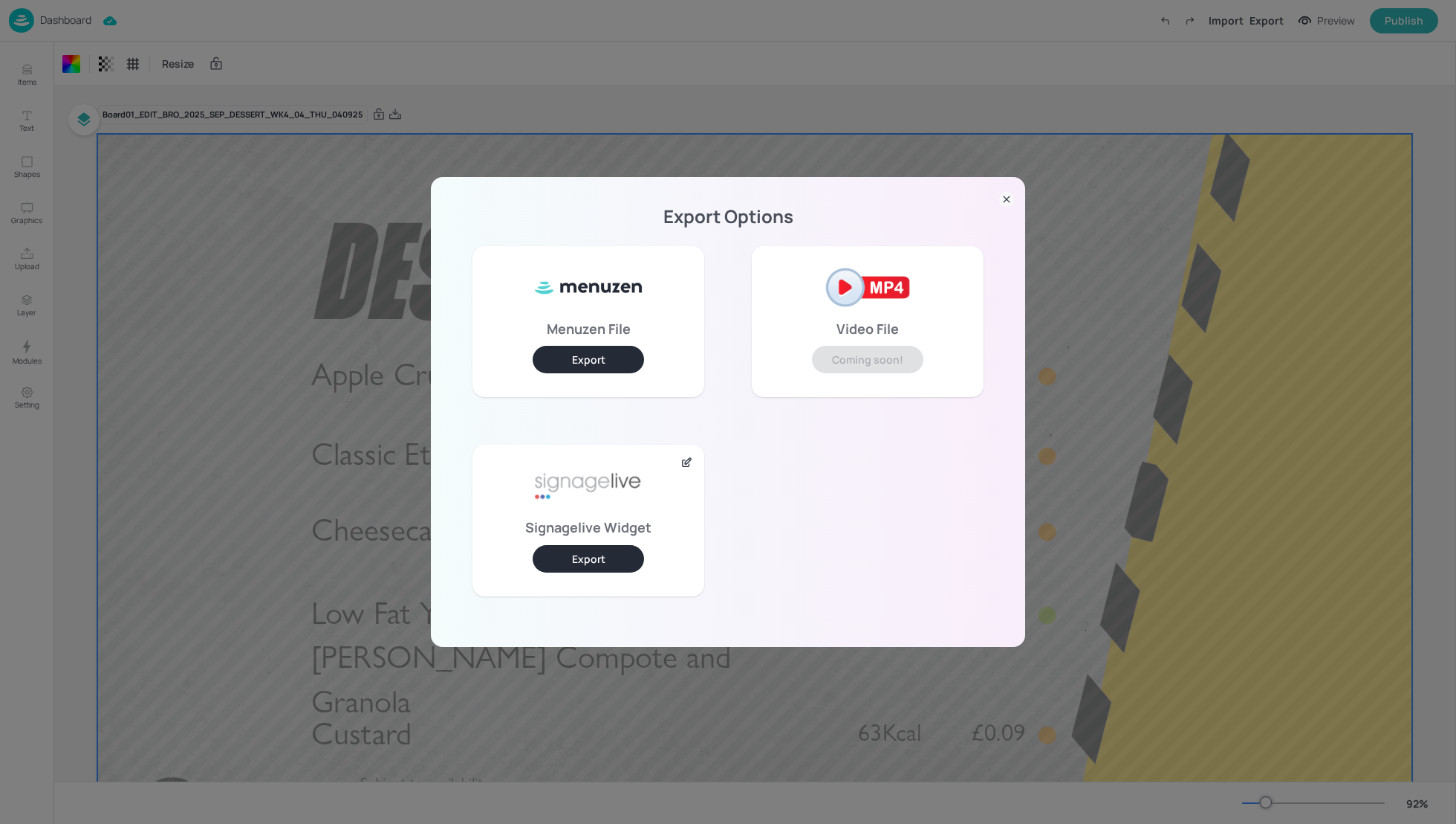
click at [573, 552] on button "Export" at bounding box center [588, 558] width 111 height 27
